Goal: Information Seeking & Learning: Learn about a topic

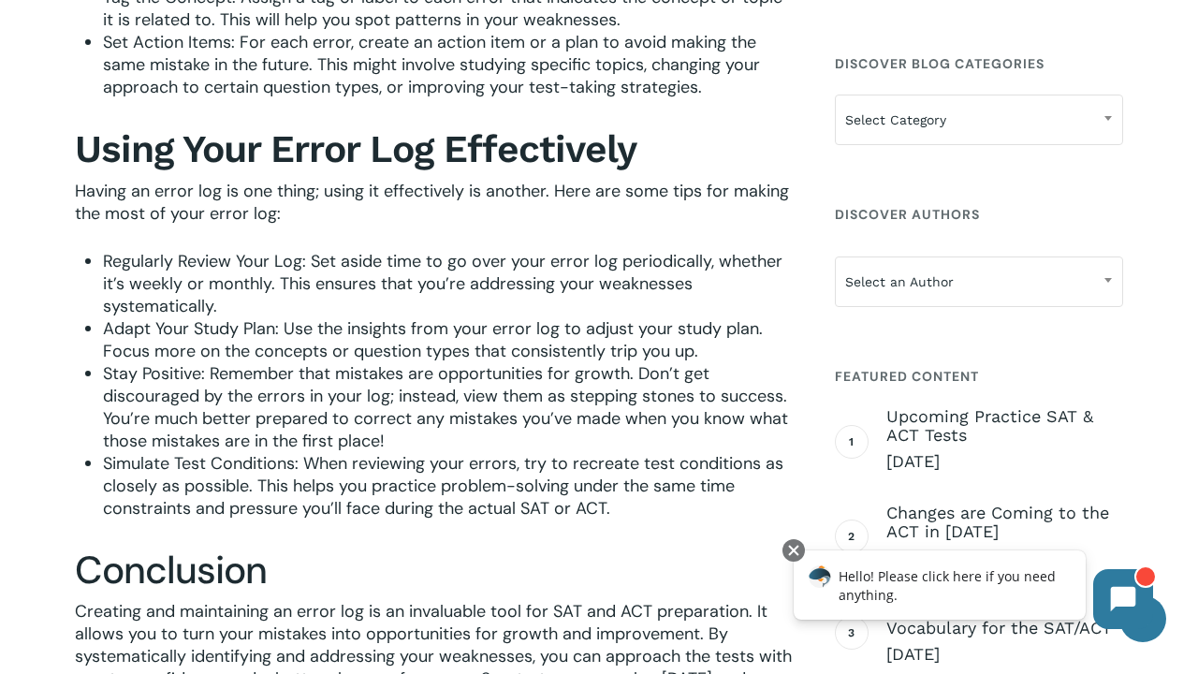
scroll to position [2211, 0]
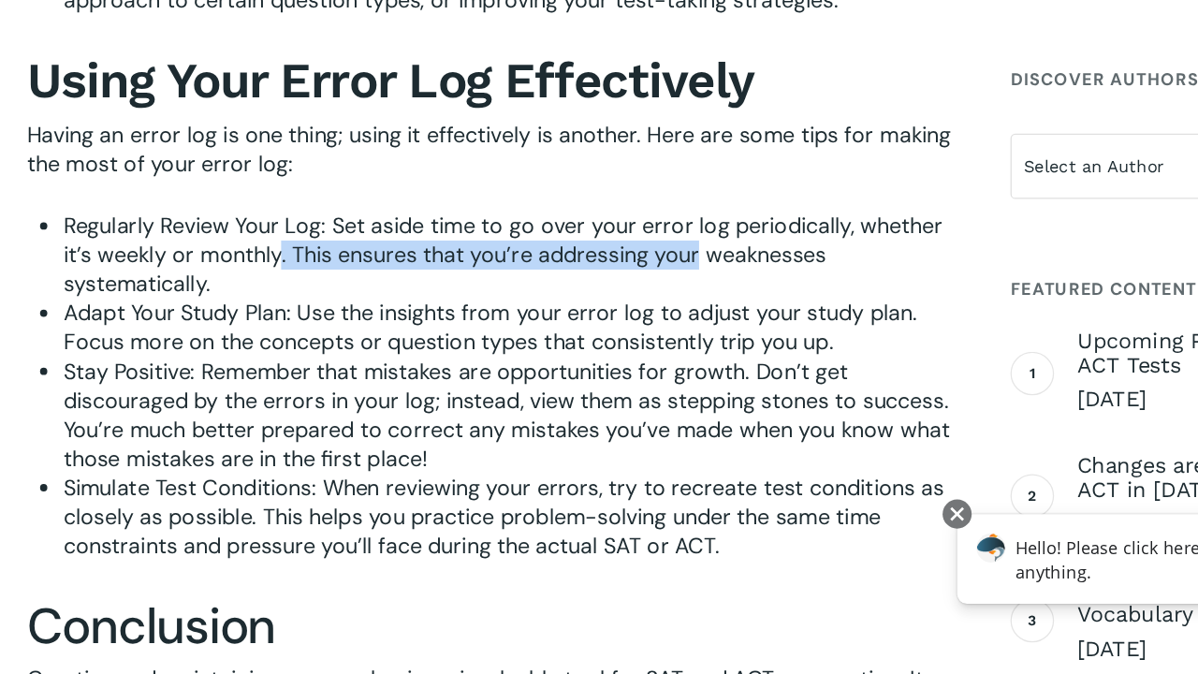
drag, startPoint x: 214, startPoint y: 212, endPoint x: 559, endPoint y: 210, distance: 344.5
click at [559, 316] on span "Regularly Review Your Log: Set aside time to go over your error log periodicall…" at bounding box center [443, 349] width 680 height 67
click at [552, 316] on span "Regularly Review Your Log: Set aside time to go over your error log periodicall…" at bounding box center [443, 349] width 680 height 67
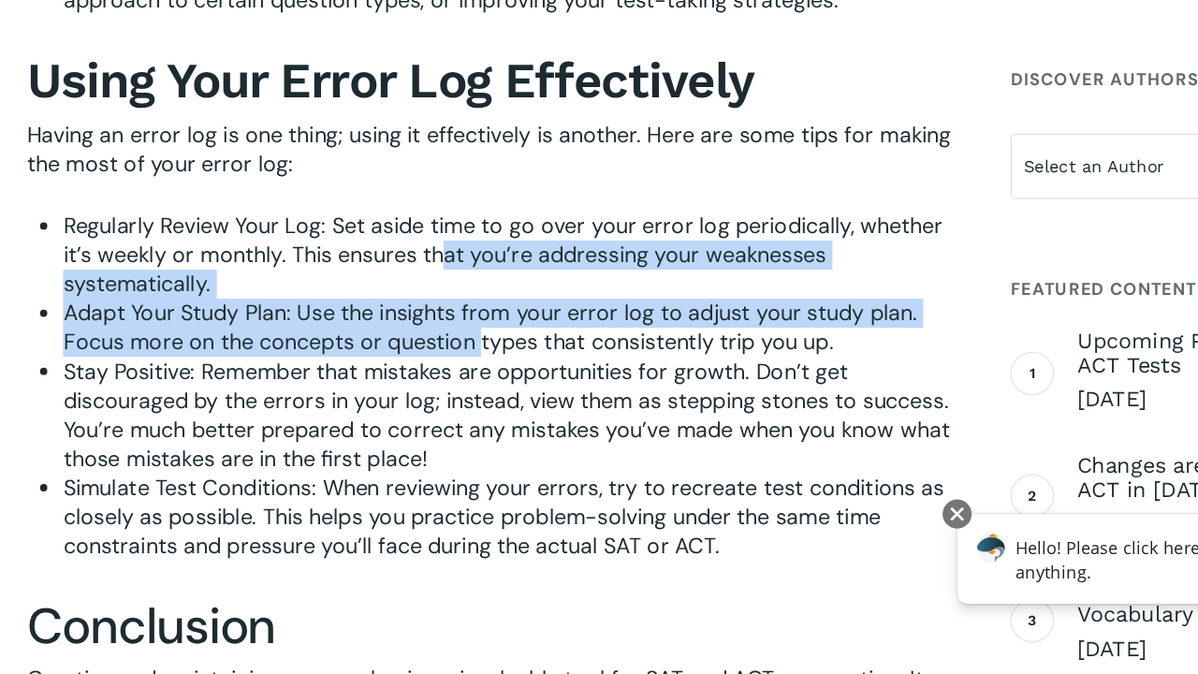
drag, startPoint x: 345, startPoint y: 212, endPoint x: 378, endPoint y: 285, distance: 79.2
click at [379, 316] on ul "Regularly Review Your Log: Set aside time to go over your error log periodicall…" at bounding box center [448, 451] width 690 height 270
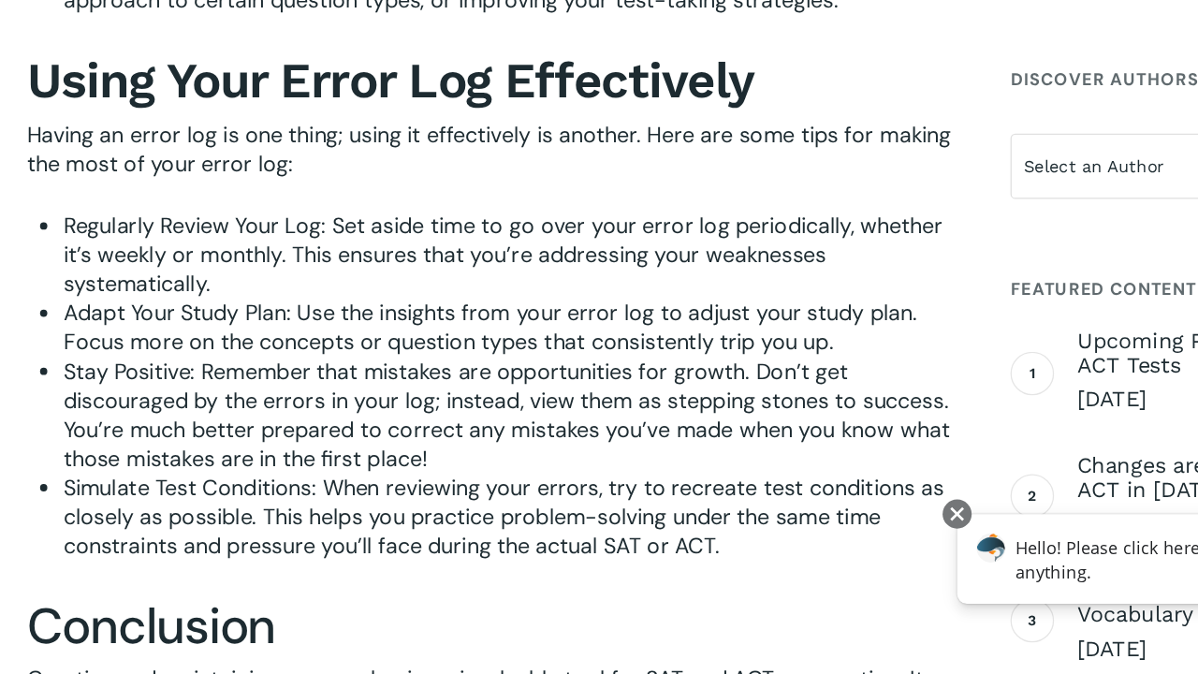
click at [388, 384] on span "Adapt Your Study Plan: Use the insights from your error log to adjust your stud…" at bounding box center [433, 406] width 660 height 45
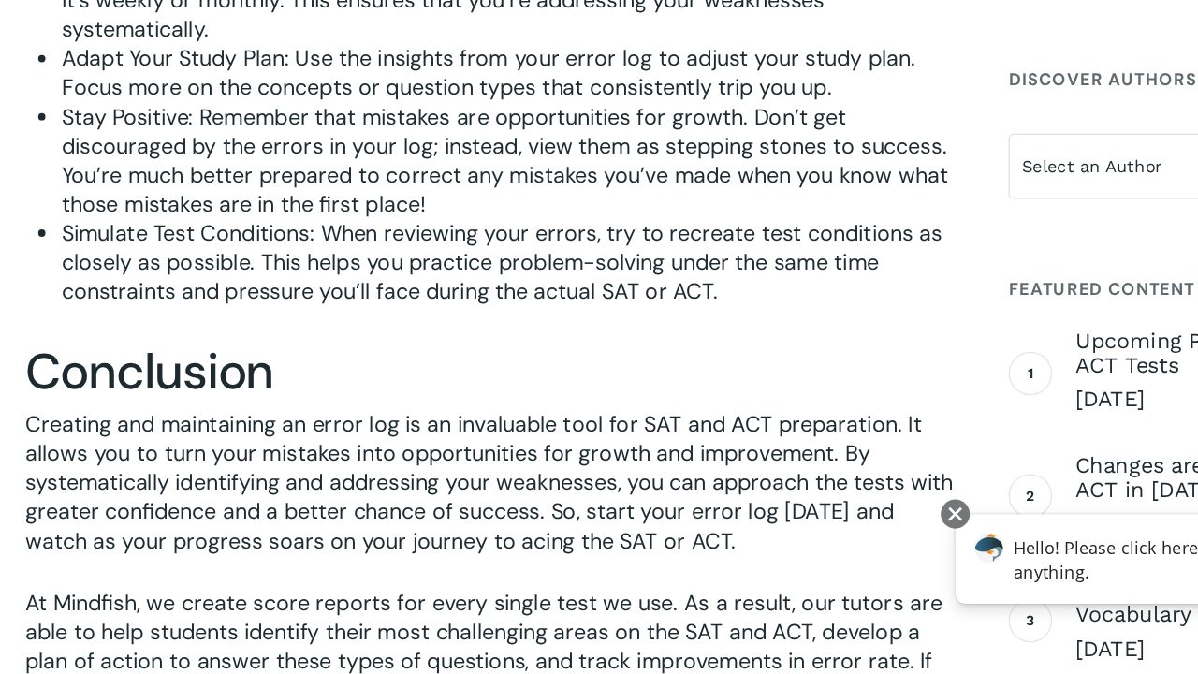
scroll to position [2491, 0]
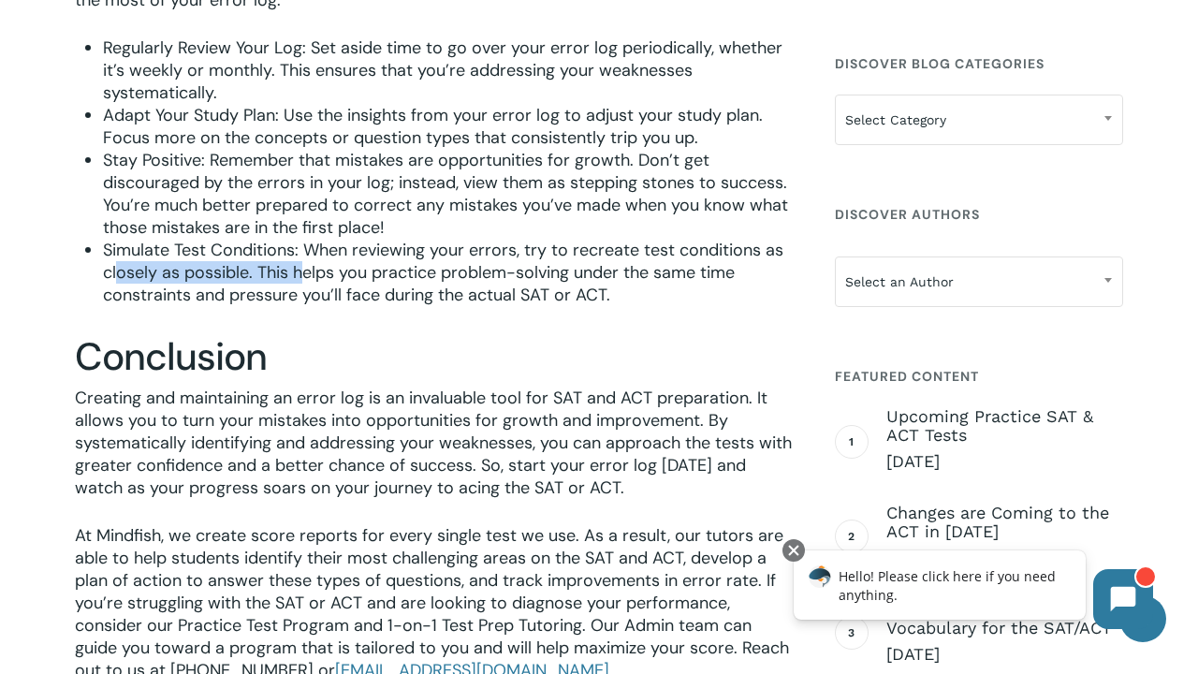
drag, startPoint x: 208, startPoint y: 285, endPoint x: 323, endPoint y: 285, distance: 115.1
click at [320, 285] on span "Simulate Test Conditions: When reviewing your errors, try to recreate test cond…" at bounding box center [443, 272] width 680 height 67
click at [323, 285] on span "Simulate Test Conditions: When reviewing your errors, try to recreate test cond…" at bounding box center [443, 272] width 680 height 67
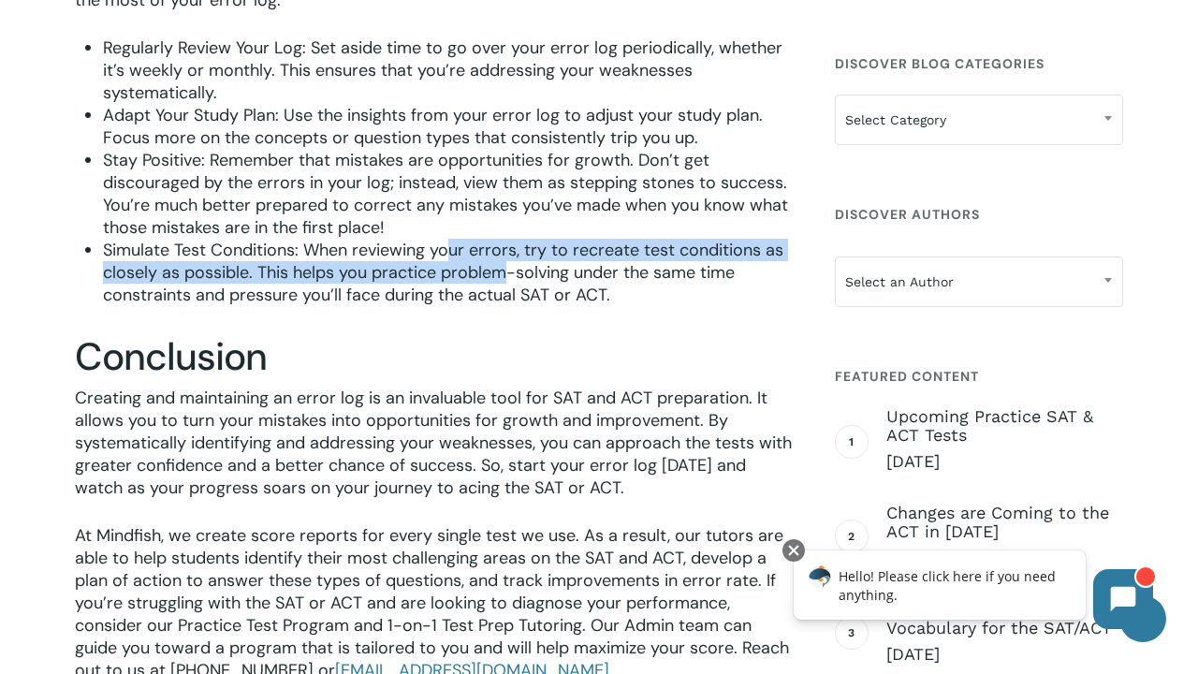
drag, startPoint x: 452, startPoint y: 274, endPoint x: 510, endPoint y: 286, distance: 59.3
click at [510, 286] on span "Simulate Test Conditions: When reviewing your errors, try to recreate test cond…" at bounding box center [443, 272] width 680 height 67
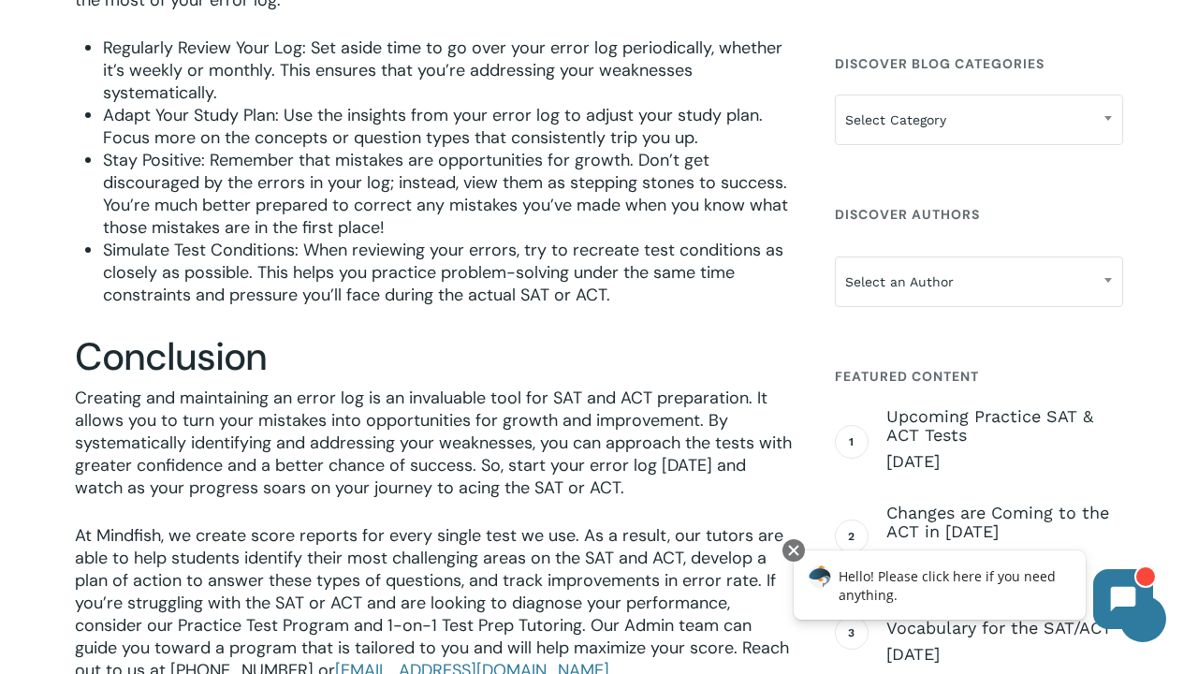
click at [619, 298] on span "Simulate Test Conditions: When reviewing your errors, try to recreate test cond…" at bounding box center [443, 272] width 680 height 67
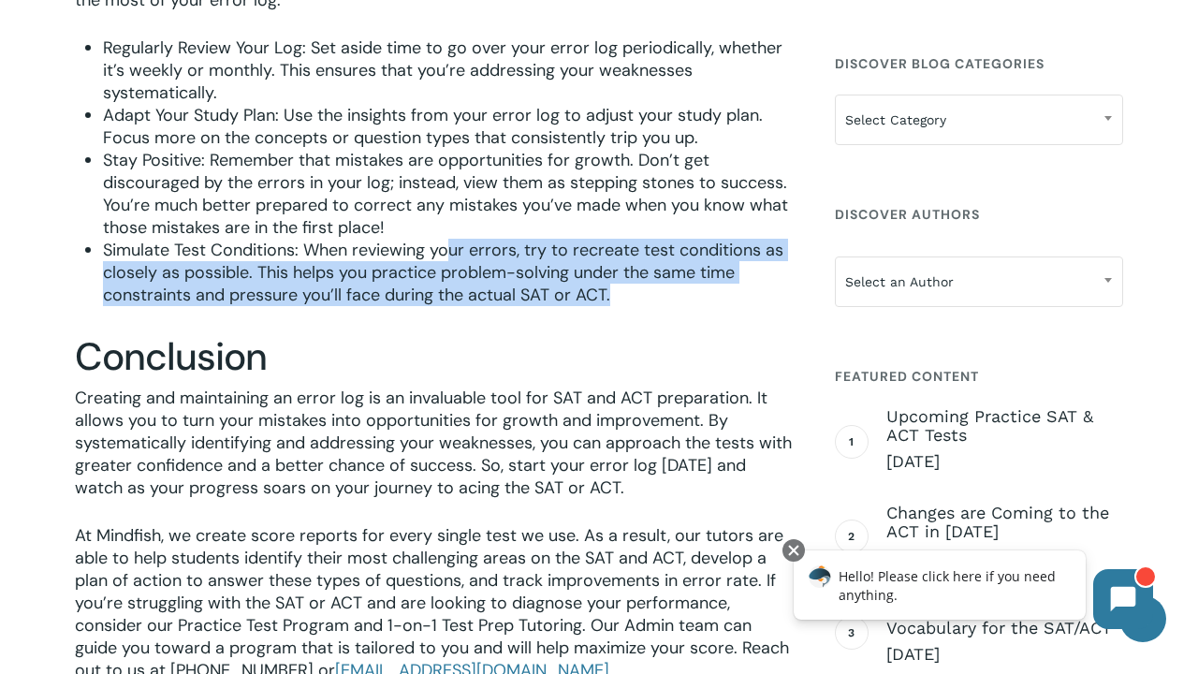
drag, startPoint x: 609, startPoint y: 304, endPoint x: 450, endPoint y: 280, distance: 161.0
click at [450, 280] on li "Simulate Test Conditions: When reviewing your errors, try to recreate test cond…" at bounding box center [448, 272] width 690 height 67
click at [450, 280] on span "Simulate Test Conditions: When reviewing your errors, try to recreate test cond…" at bounding box center [443, 272] width 680 height 67
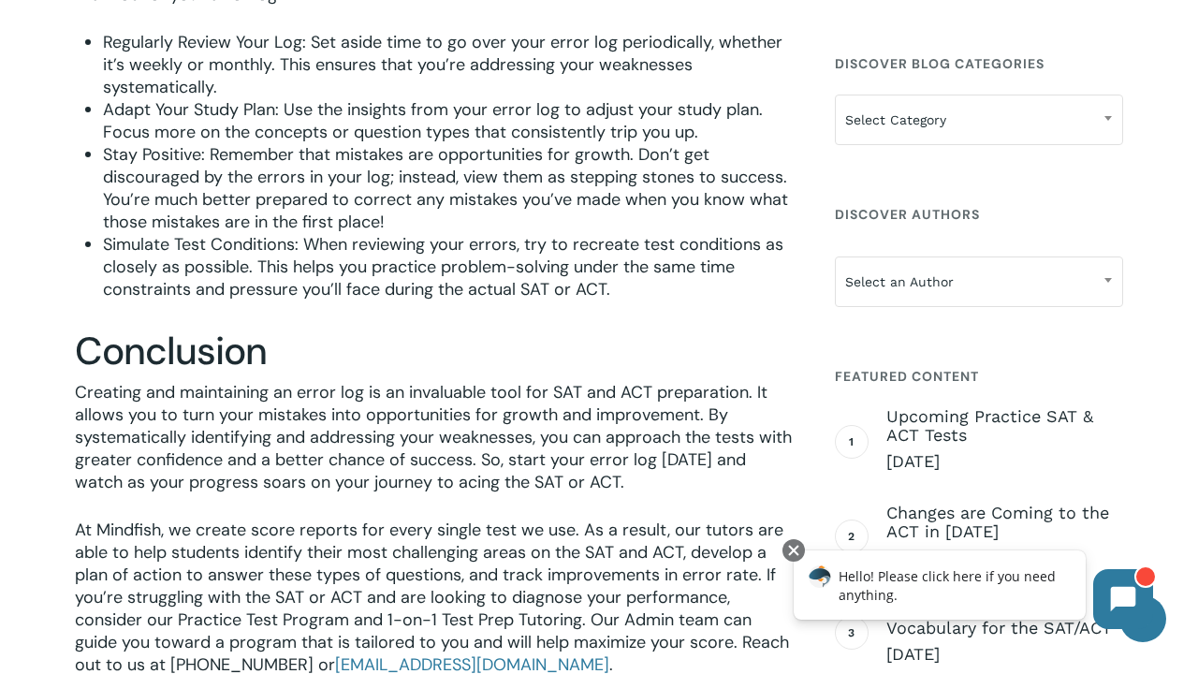
scroll to position [2486, 0]
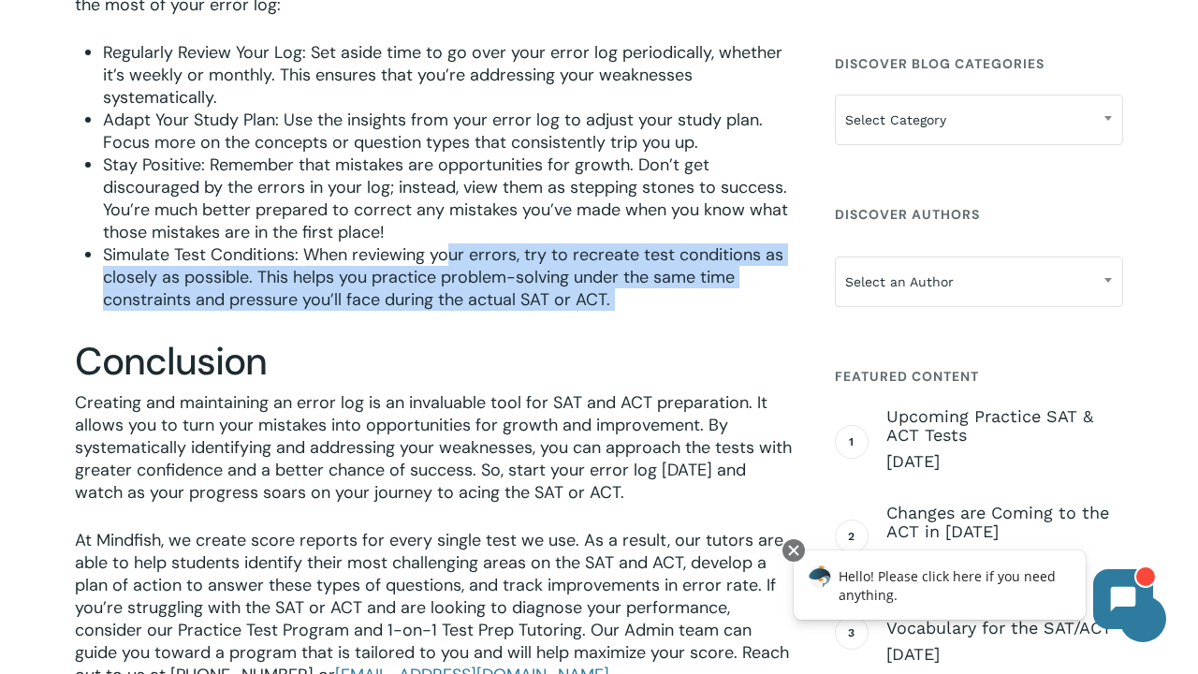
drag, startPoint x: 651, startPoint y: 342, endPoint x: 450, endPoint y: 269, distance: 213.2
click at [450, 269] on div "An example of a spreadsheet error log Creating an Effective Error Log Now that …" at bounding box center [434, 7] width 718 height 1358
click at [450, 269] on span "Simulate Test Conditions: When reviewing your errors, try to recreate test cond…" at bounding box center [443, 276] width 680 height 67
drag, startPoint x: 452, startPoint y: 275, endPoint x: 684, endPoint y: 389, distance: 258.7
click at [689, 392] on div "An example of a spreadsheet error log Creating an Effective Error Log Now that …" at bounding box center [434, 7] width 718 height 1358
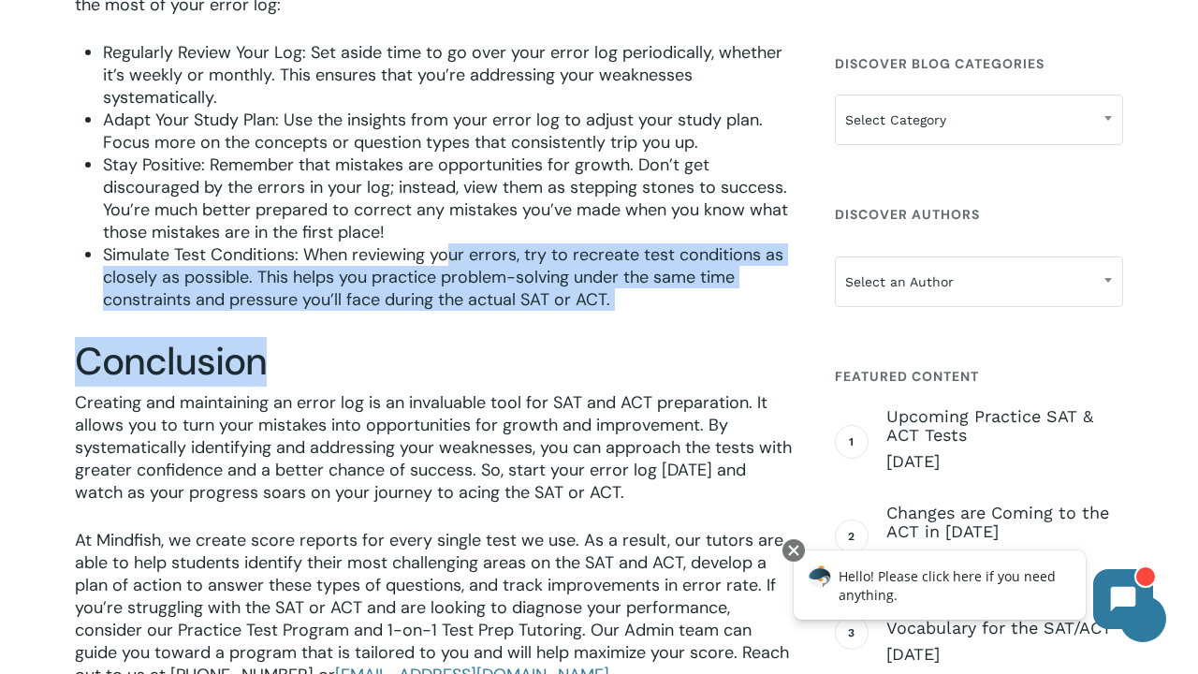
click at [642, 345] on div "An example of a spreadsheet error log Creating an Effective Error Log Now that …" at bounding box center [434, 7] width 718 height 1358
drag, startPoint x: 638, startPoint y: 327, endPoint x: 454, endPoint y: 279, distance: 190.5
click at [454, 279] on li "Simulate Test Conditions: When reviewing your errors, try to recreate test cond…" at bounding box center [448, 276] width 690 height 67
click at [453, 279] on span "Simulate Test Conditions: When reviewing your errors, try to recreate test cond…" at bounding box center [443, 276] width 680 height 67
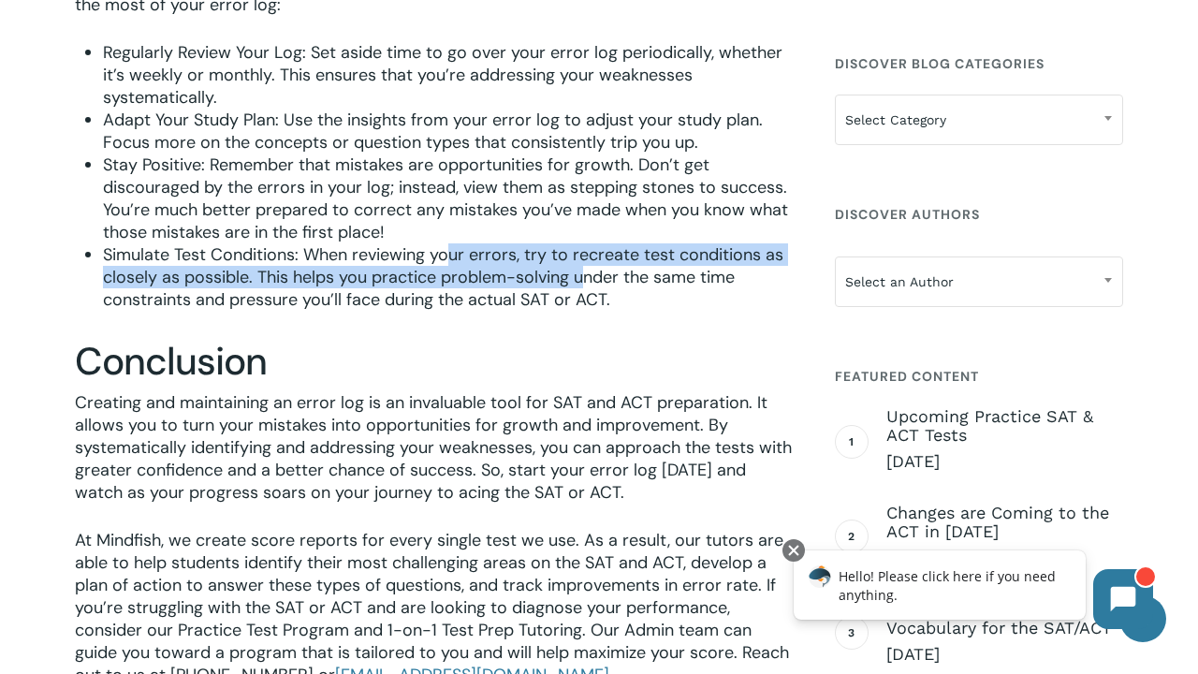
drag, startPoint x: 447, startPoint y: 272, endPoint x: 567, endPoint y: 306, distance: 124.5
click at [578, 306] on span "Simulate Test Conditions: When reviewing your errors, try to recreate test cond…" at bounding box center [443, 276] width 680 height 67
click at [623, 311] on li "Simulate Test Conditions: When reviewing your errors, try to recreate test cond…" at bounding box center [448, 276] width 690 height 67
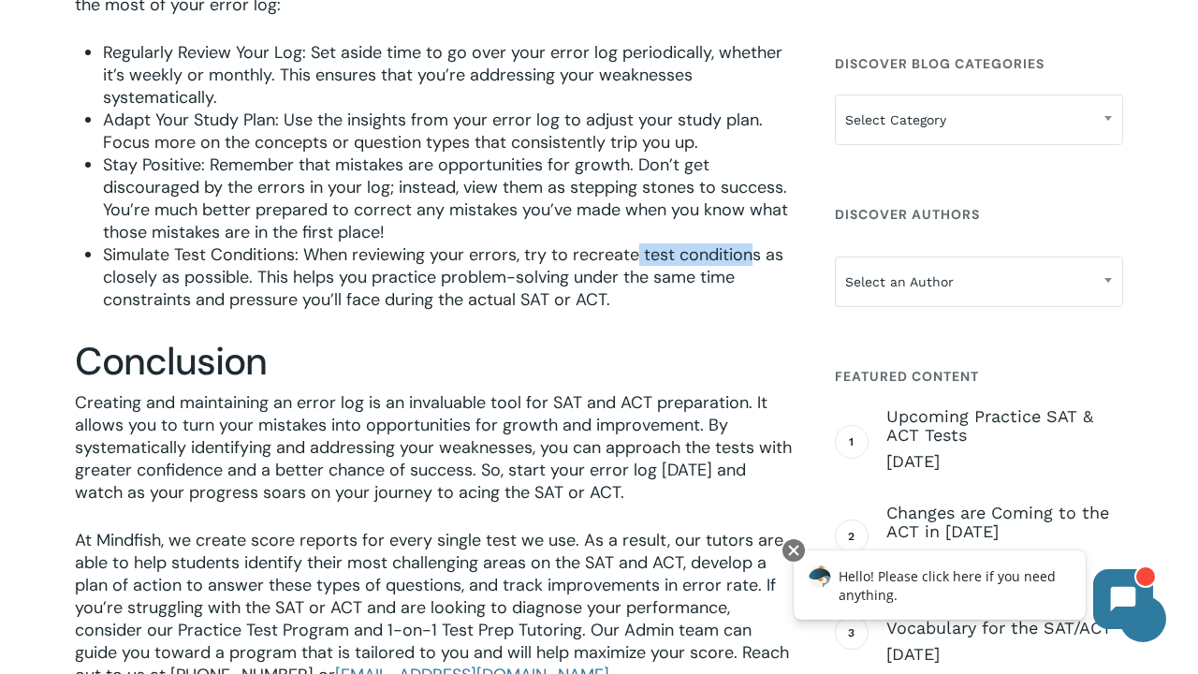
drag, startPoint x: 651, startPoint y: 272, endPoint x: 752, endPoint y: 272, distance: 100.2
click at [754, 272] on span "Simulate Test Conditions: When reviewing your errors, try to recreate test cond…" at bounding box center [443, 276] width 680 height 67
click at [752, 272] on span "Simulate Test Conditions: When reviewing your errors, try to recreate test cond…" at bounding box center [443, 276] width 680 height 67
drag, startPoint x: 140, startPoint y: 290, endPoint x: 266, endPoint y: 289, distance: 125.4
click at [279, 290] on div "Preparing for the SAT or ACT can be a challenging and, at times, frustrating ex…" at bounding box center [599, 233] width 1198 height 4258
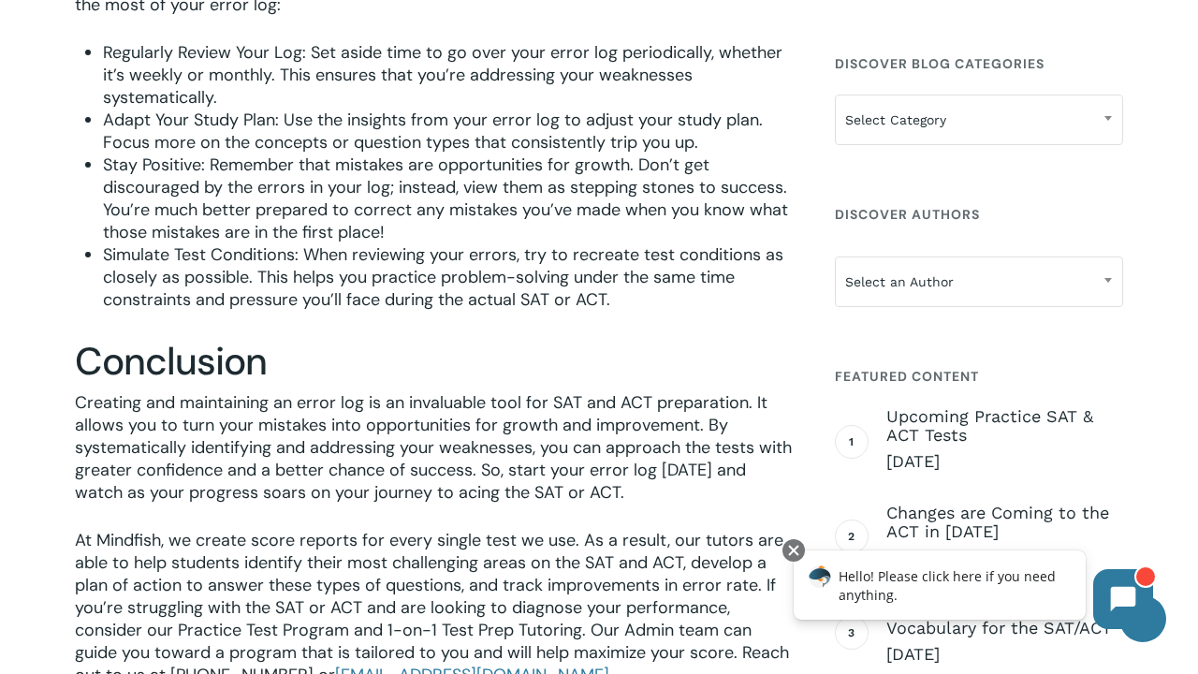
click at [266, 289] on span "Simulate Test Conditions: When reviewing your errors, try to recreate test cond…" at bounding box center [443, 276] width 680 height 67
drag, startPoint x: 289, startPoint y: 293, endPoint x: 513, endPoint y: 301, distance: 223.9
click at [515, 302] on span "Simulate Test Conditions: When reviewing your errors, try to recreate test cond…" at bounding box center [443, 276] width 680 height 67
click at [513, 301] on span "Simulate Test Conditions: When reviewing your errors, try to recreate test cond…" at bounding box center [443, 276] width 680 height 67
drag, startPoint x: 572, startPoint y: 304, endPoint x: 295, endPoint y: 304, distance: 277.1
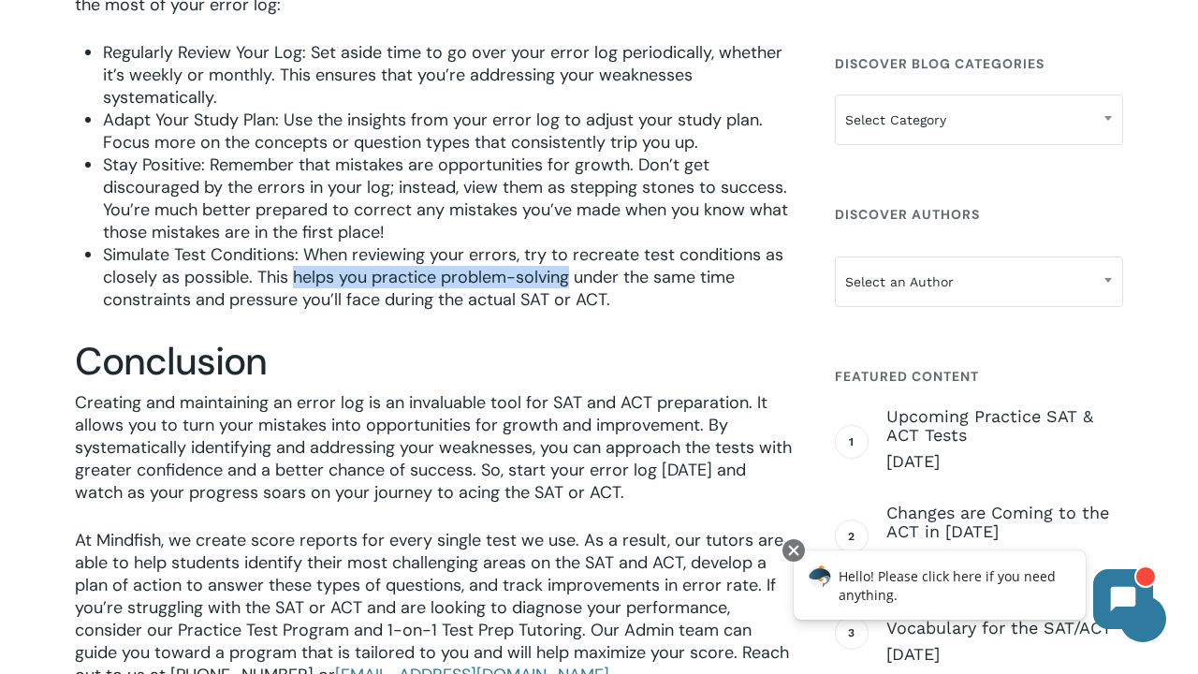
click at [294, 304] on span "Simulate Test Conditions: When reviewing your errors, try to recreate test cond…" at bounding box center [443, 276] width 680 height 67
click at [788, 311] on li "Simulate Test Conditions: When reviewing your errors, try to recreate test cond…" at bounding box center [448, 276] width 690 height 67
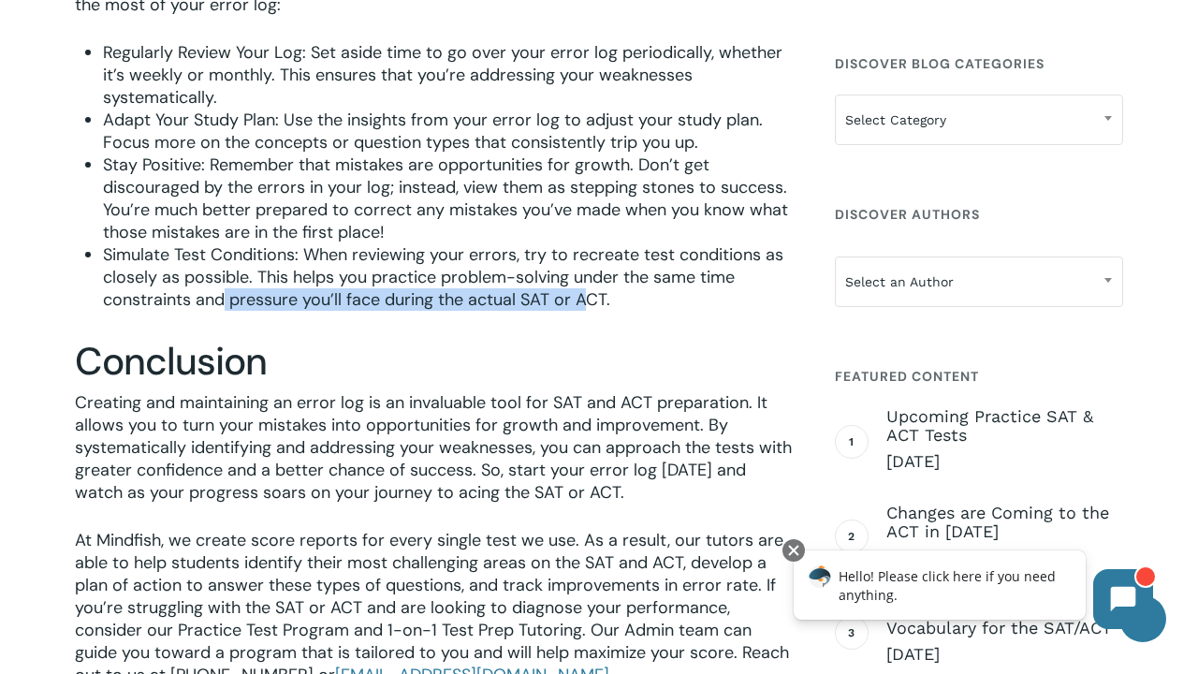
drag, startPoint x: 227, startPoint y: 321, endPoint x: 582, endPoint y: 325, distance: 355.7
click at [582, 311] on span "Simulate Test Conditions: When reviewing your errors, try to recreate test cond…" at bounding box center [443, 276] width 680 height 67
click at [581, 311] on span "Simulate Test Conditions: When reviewing your errors, try to recreate test cond…" at bounding box center [443, 276] width 680 height 67
drag, startPoint x: 622, startPoint y: 325, endPoint x: 403, endPoint y: 322, distance: 219.0
click at [403, 311] on li "Simulate Test Conditions: When reviewing your errors, try to recreate test cond…" at bounding box center [448, 276] width 690 height 67
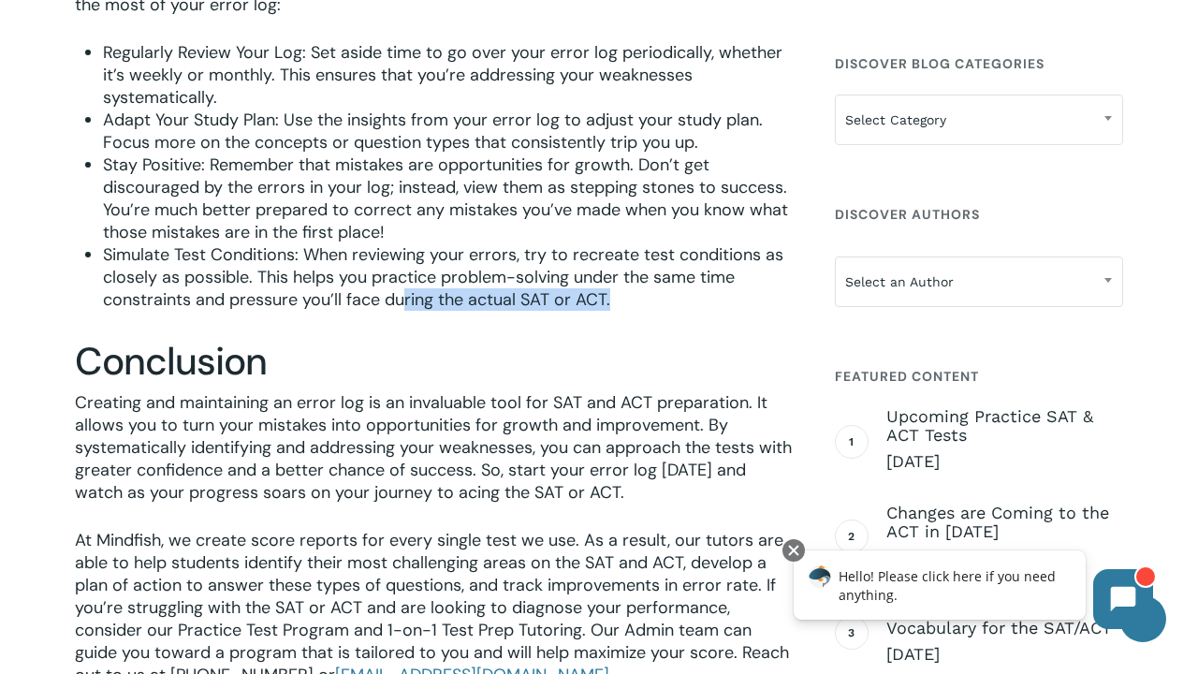
click at [394, 311] on span "Simulate Test Conditions: When reviewing your errors, try to recreate test cond…" at bounding box center [443, 276] width 680 height 67
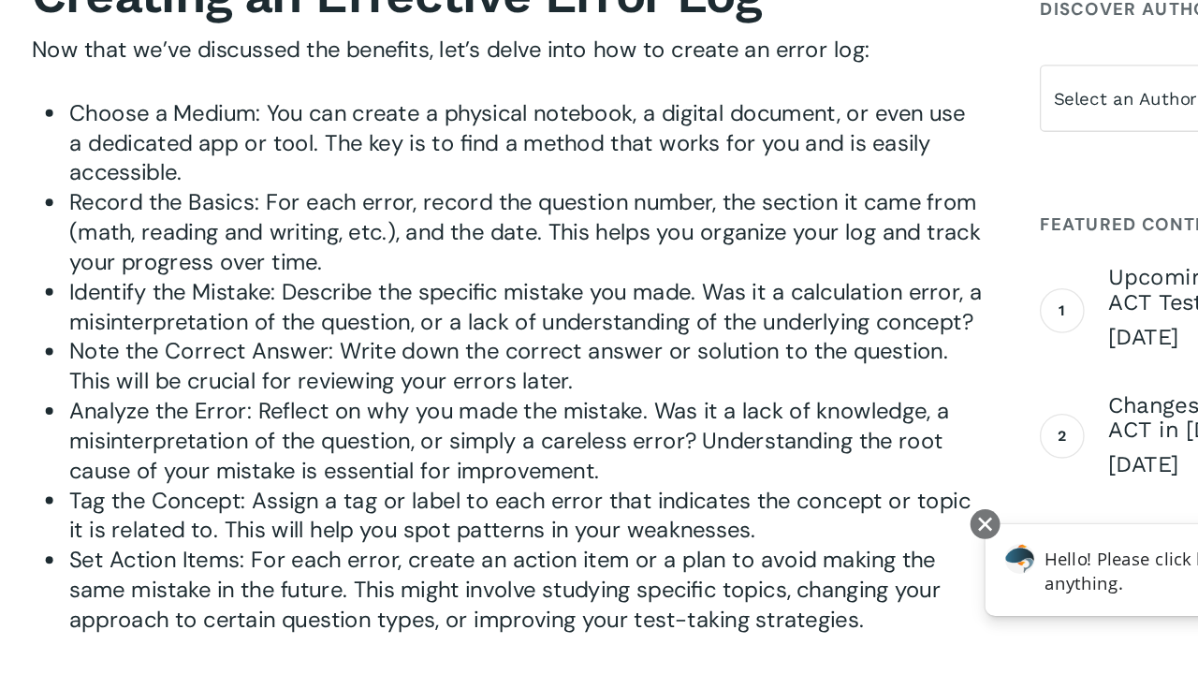
scroll to position [1819, 0]
